Goal: Transaction & Acquisition: Purchase product/service

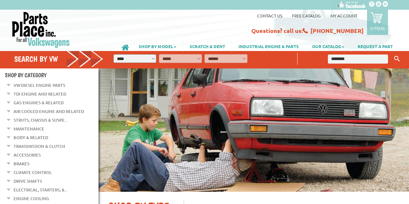
type input "********"
click at [392, 54] on button "Keyword Search" at bounding box center [397, 59] width 10 height 11
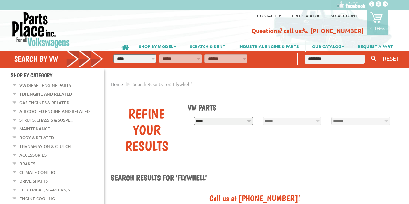
click at [322, 59] on input "********" at bounding box center [335, 59] width 60 height 9
type input "********"
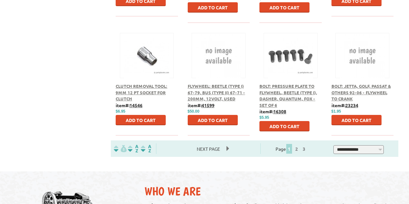
scroll to position [420, 0]
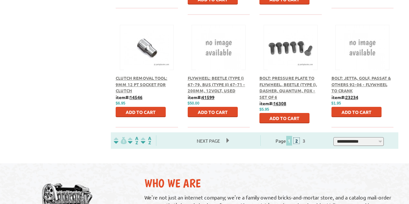
click at [299, 138] on link "2" at bounding box center [297, 141] width 6 height 6
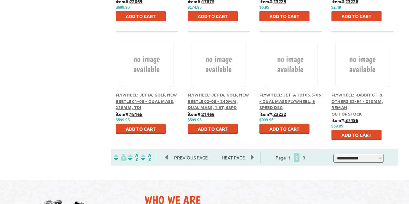
scroll to position [420, 0]
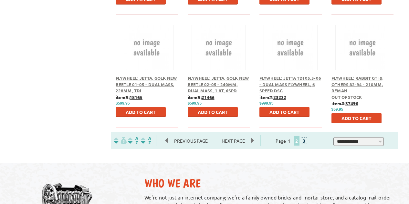
click at [307, 138] on link "3" at bounding box center [304, 141] width 6 height 6
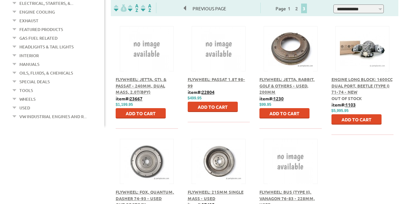
scroll to position [258, 0]
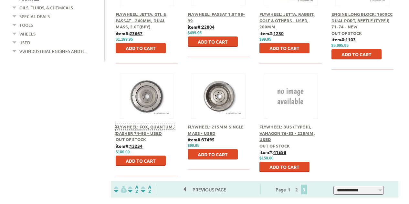
click at [140, 124] on span "Flywheel: Fox, Quantum, Dasher 74-93 - Used" at bounding box center [145, 130] width 58 height 12
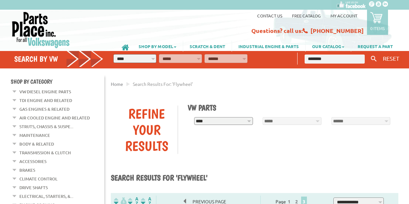
scroll to position [258, 0]
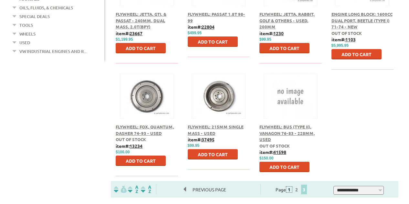
drag, startPoint x: 295, startPoint y: 179, endPoint x: 279, endPoint y: 163, distance: 22.4
click at [292, 187] on link "1" at bounding box center [289, 190] width 6 height 6
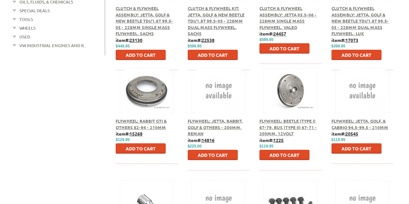
scroll to position [258, 0]
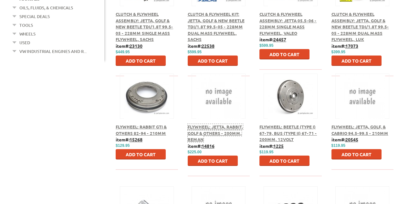
click at [213, 124] on span "Flywheel: Jetta, Rabbit, Golf & Others - 200mm, Reman" at bounding box center [215, 133] width 55 height 18
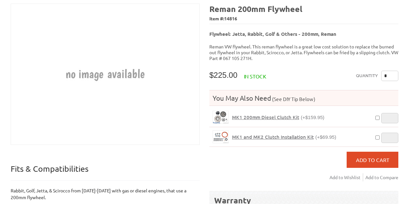
scroll to position [129, 0]
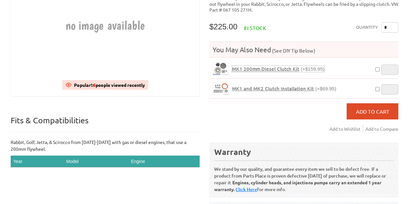
click at [258, 66] on span "MK1 200mm Diesel Clutch Kit" at bounding box center [265, 69] width 67 height 6
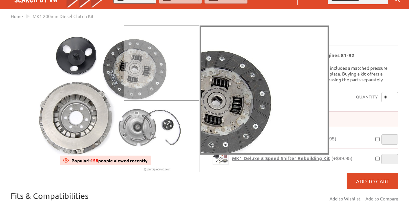
scroll to position [65, 0]
